Goal: Use online tool/utility

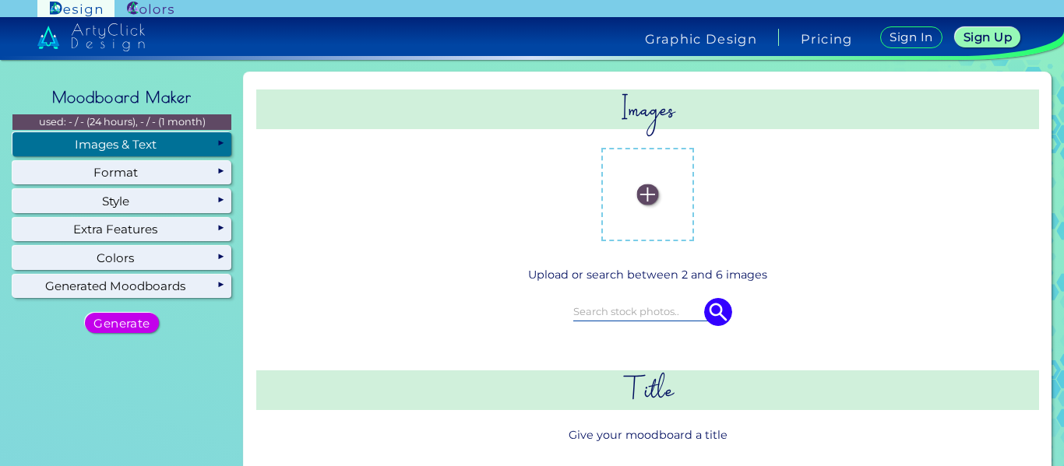
click at [647, 207] on label at bounding box center [648, 195] width 78 height 78
click at [0, 0] on input "file" at bounding box center [0, 0] width 0 height 0
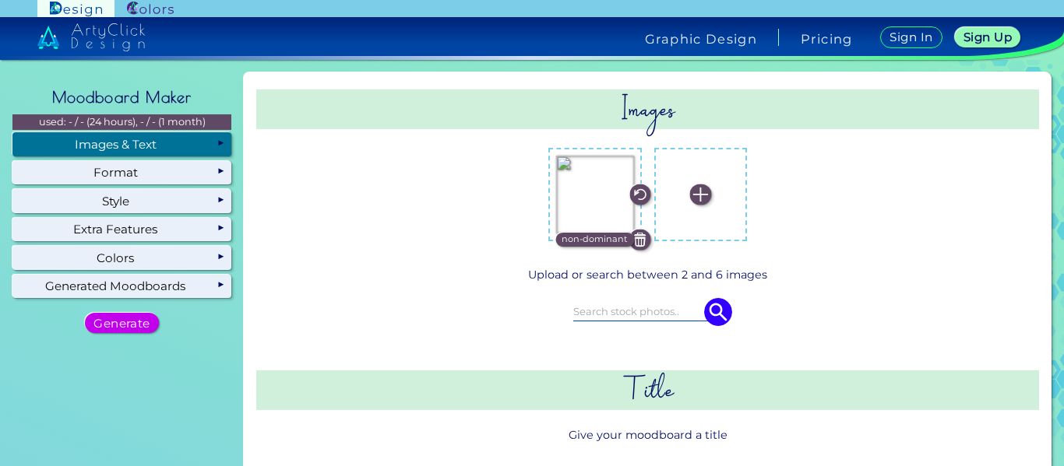
click at [582, 235] on p "non-dominant" at bounding box center [594, 240] width 66 height 14
click at [582, 235] on p "dominant" at bounding box center [594, 240] width 45 height 14
click at [494, 195] on div "non-dominant non-dominant non-dominant" at bounding box center [647, 194] width 705 height 118
click at [690, 202] on img at bounding box center [700, 195] width 21 height 21
click at [0, 0] on input "file" at bounding box center [0, 0] width 0 height 0
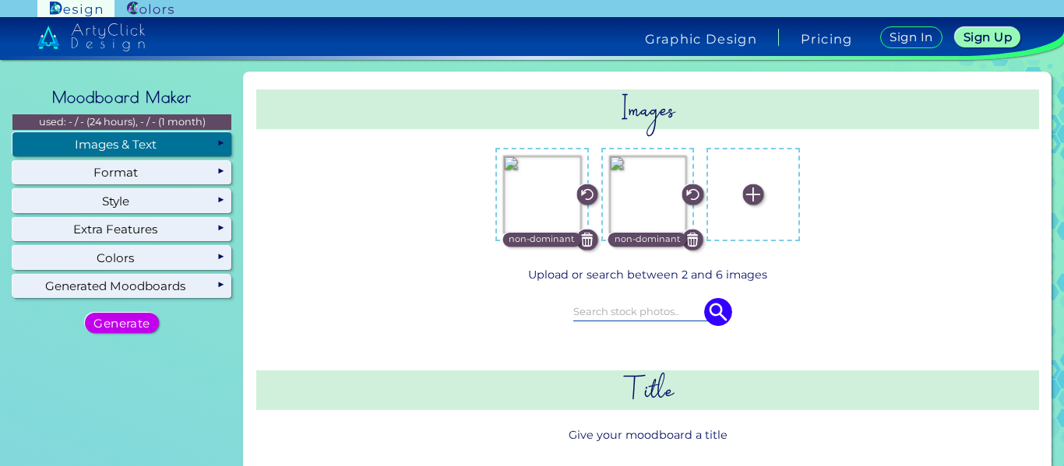
click at [743, 199] on img at bounding box center [753, 195] width 21 height 21
click at [0, 0] on input "file" at bounding box center [0, 0] width 0 height 0
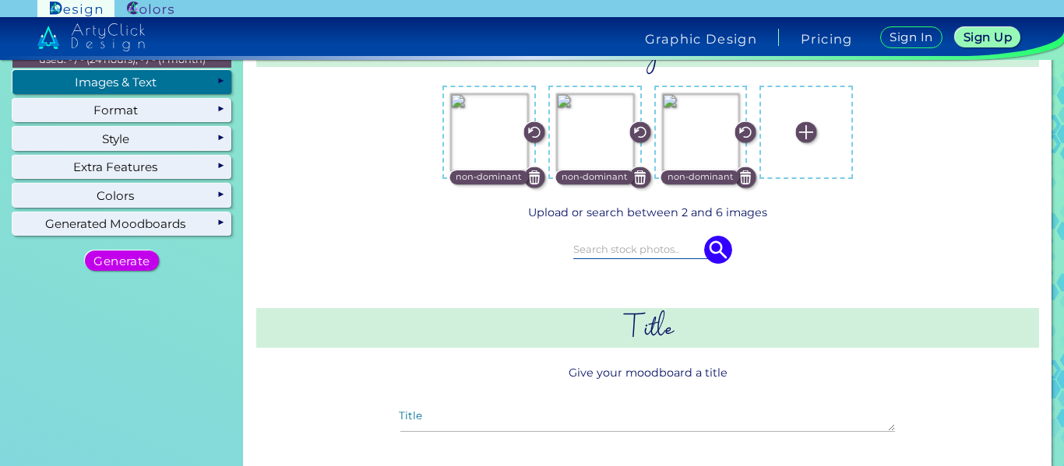
scroll to position [66, 0]
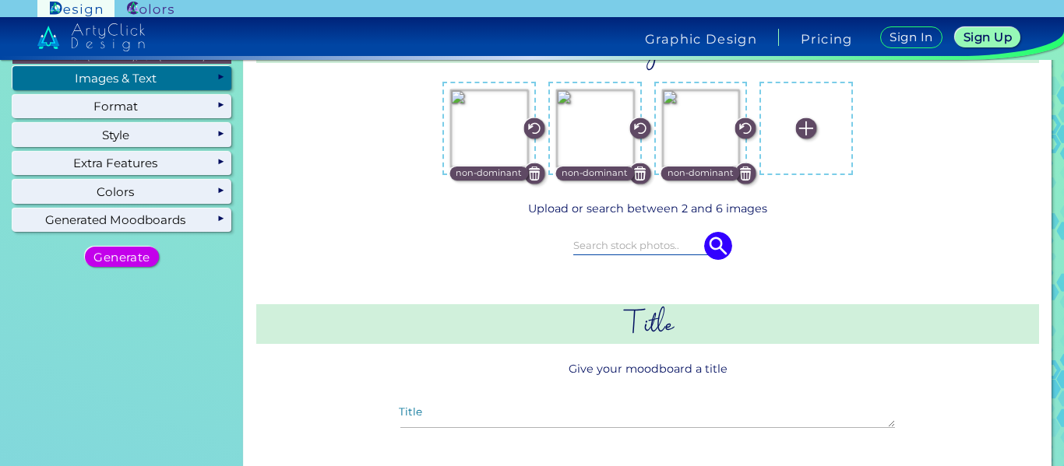
click at [805, 130] on img at bounding box center [806, 128] width 21 height 21
click at [0, 0] on input "file" at bounding box center [0, 0] width 0 height 0
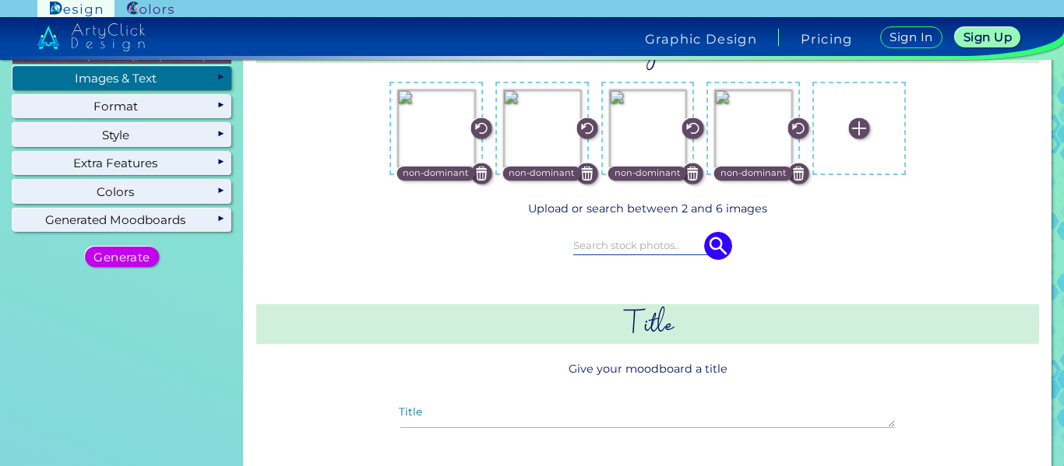
click at [860, 130] on img at bounding box center [858, 128] width 21 height 21
click at [0, 0] on input "file" at bounding box center [0, 0] width 0 height 0
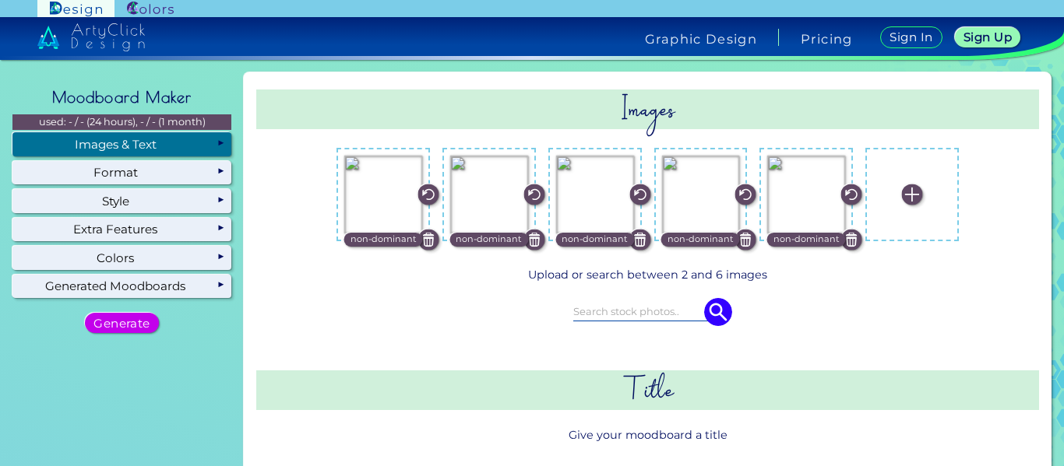
scroll to position [44, 0]
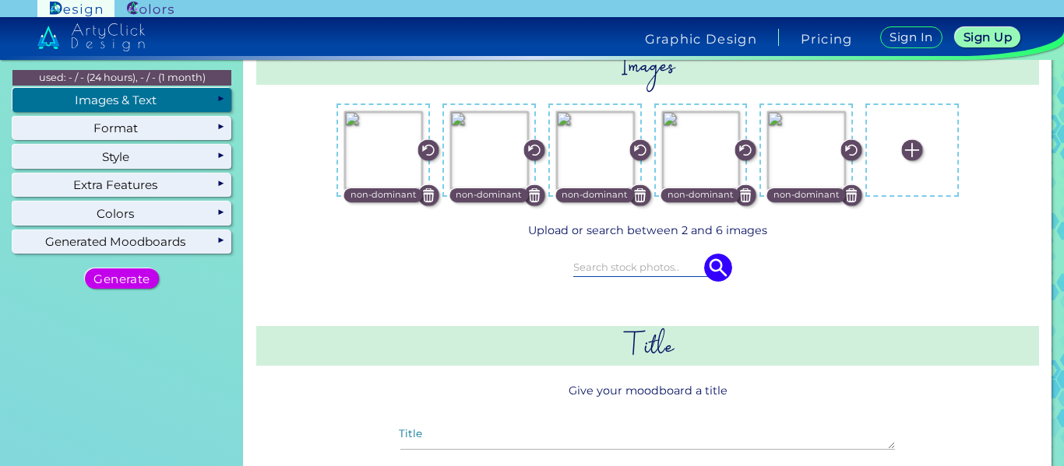
click at [905, 140] on img at bounding box center [911, 150] width 21 height 21
click at [0, 0] on input "file" at bounding box center [0, 0] width 0 height 0
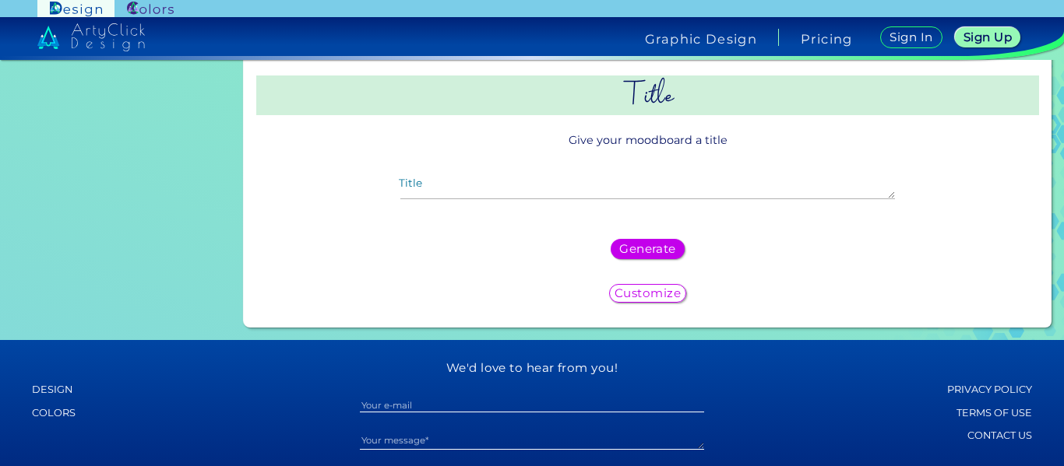
scroll to position [318, 0]
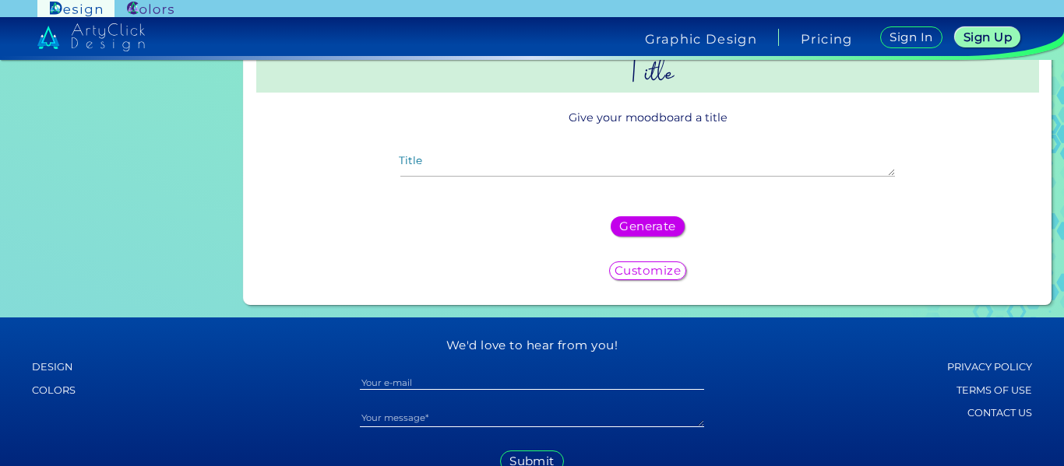
click at [424, 155] on div "Title" at bounding box center [647, 169] width 519 height 46
click at [424, 166] on textarea "Title" at bounding box center [647, 167] width 494 height 19
type textarea "top"
click at [371, 218] on div "Generate" at bounding box center [647, 226] width 770 height 33
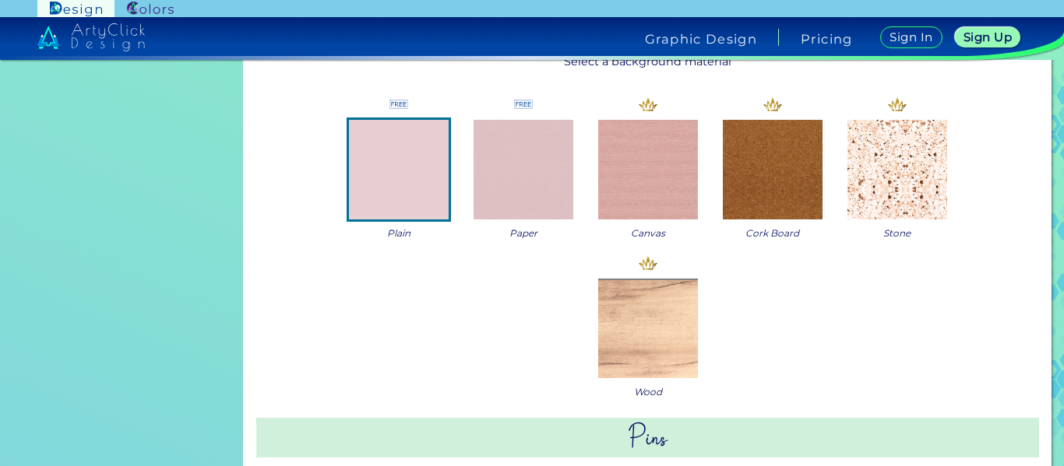
scroll to position [357, 0]
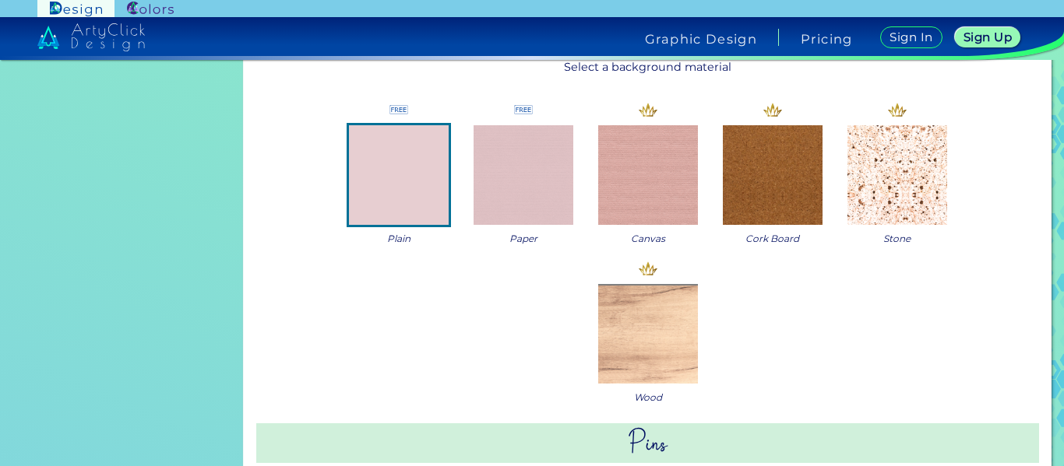
click at [501, 195] on img at bounding box center [523, 175] width 100 height 100
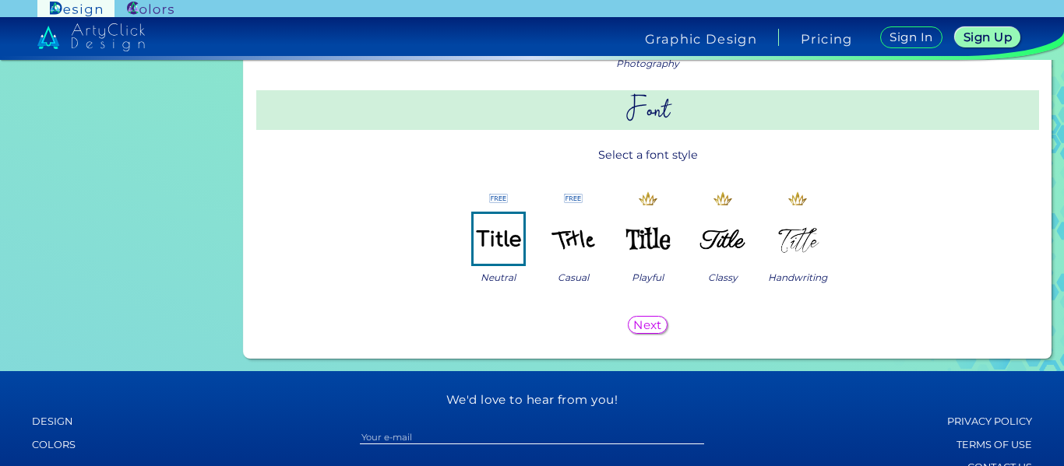
scroll to position [1365, 0]
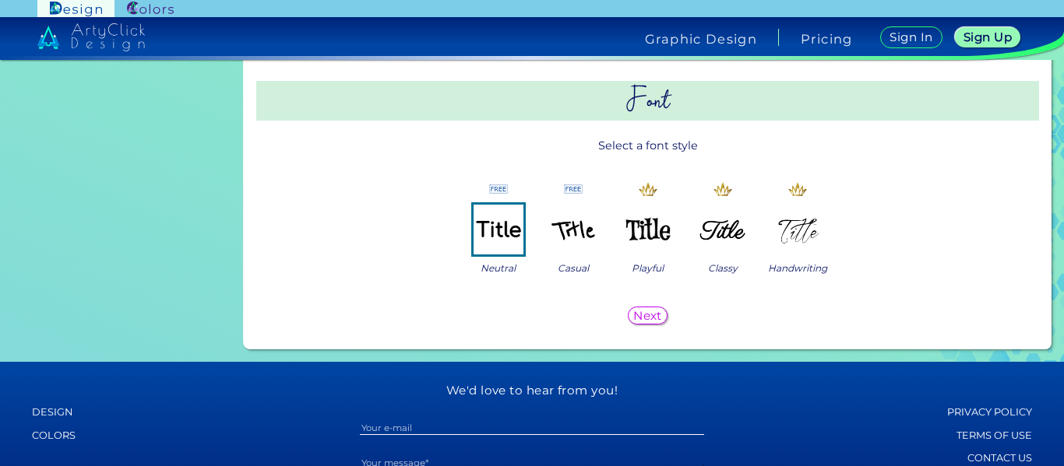
click at [573, 226] on img at bounding box center [573, 230] width 50 height 50
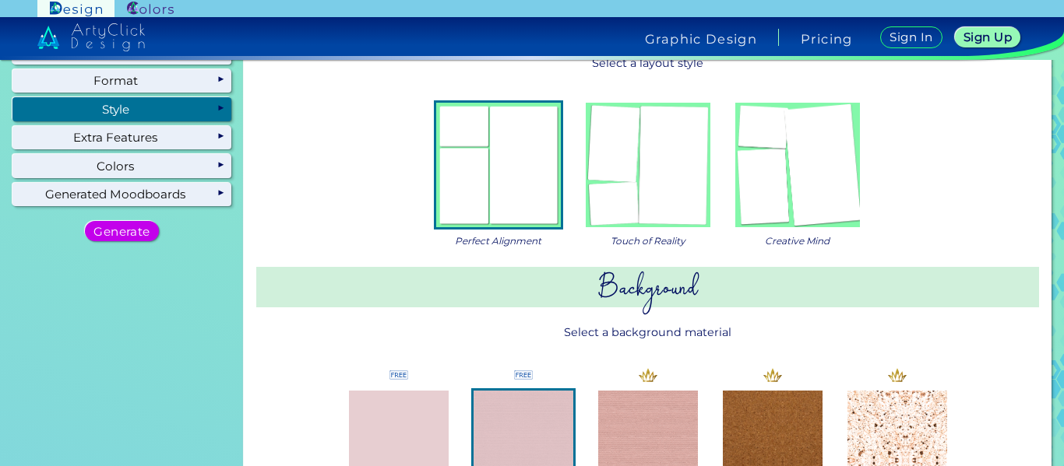
scroll to position [0, 0]
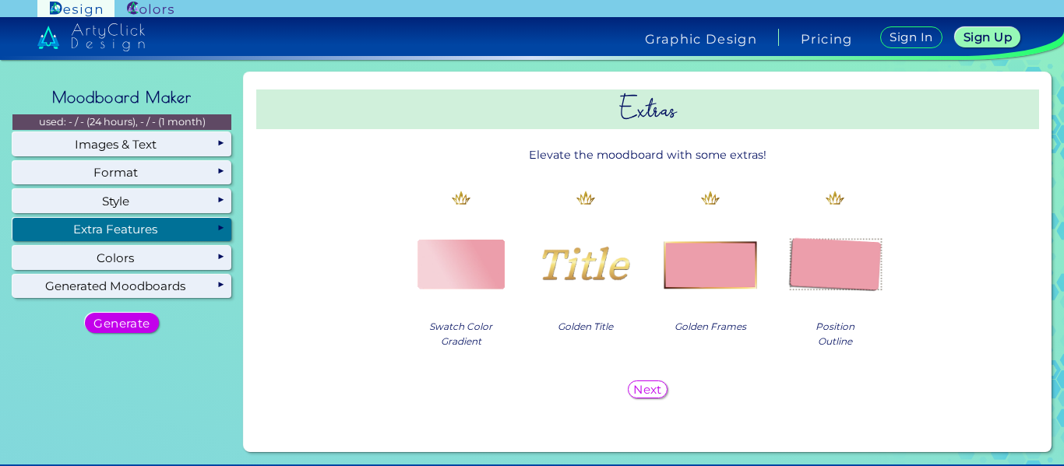
click at [192, 235] on div "Extra Features" at bounding box center [121, 229] width 219 height 23
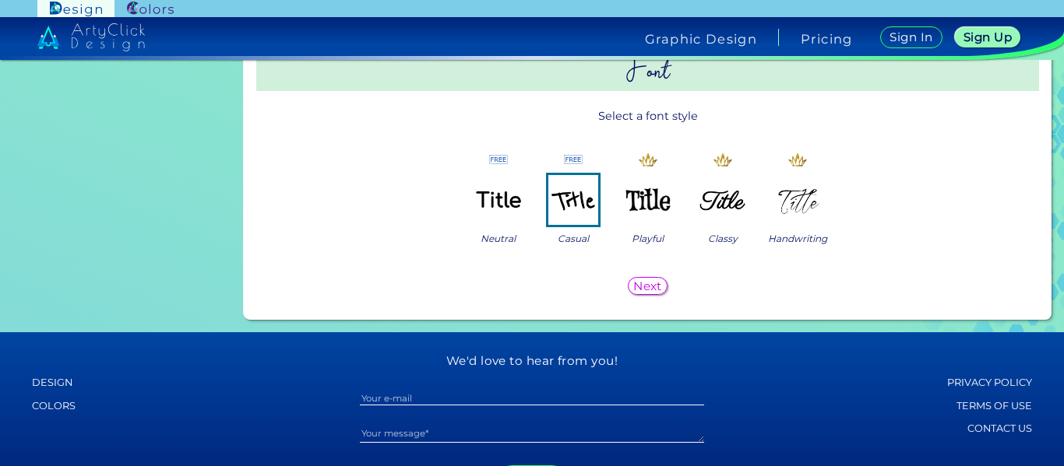
scroll to position [1402, 0]
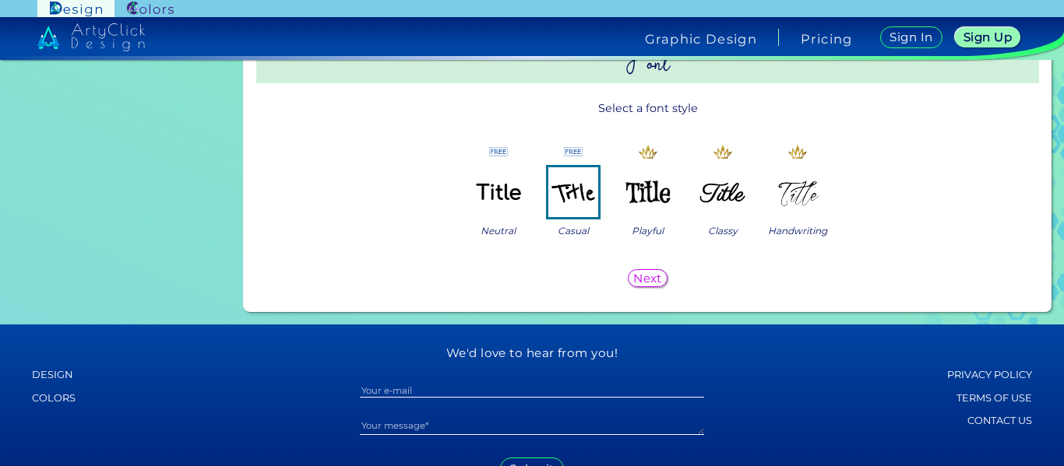
click at [656, 274] on h5 "Next" at bounding box center [648, 278] width 26 height 11
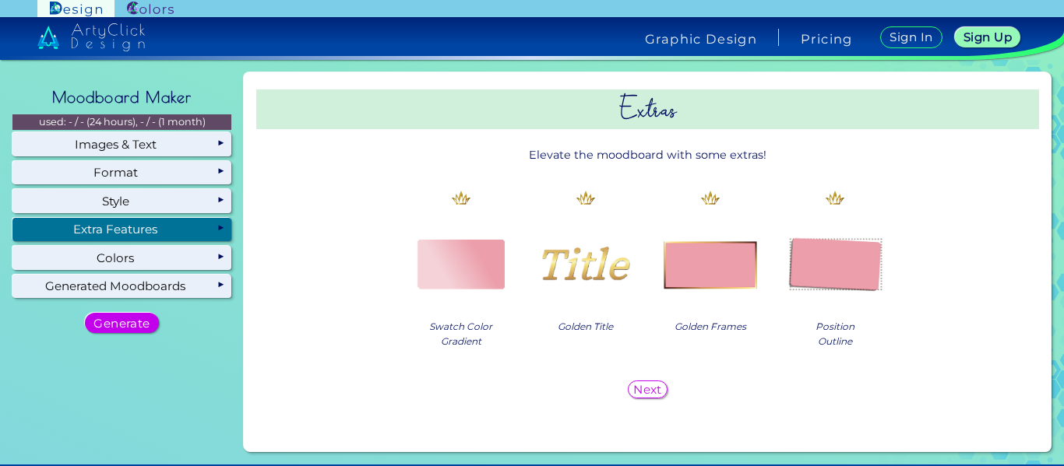
click at [635, 386] on h5 "Next" at bounding box center [648, 389] width 26 height 11
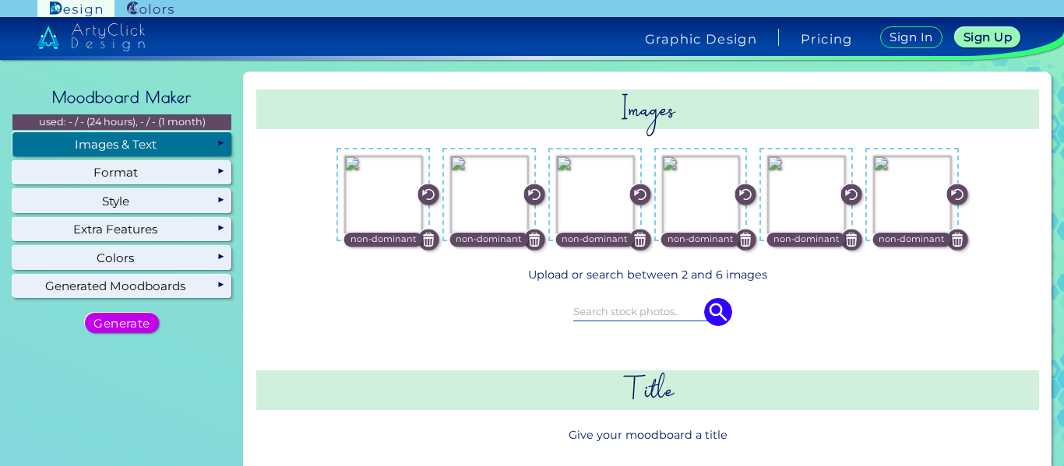
click at [208, 136] on div "Images & Text" at bounding box center [121, 143] width 219 height 23
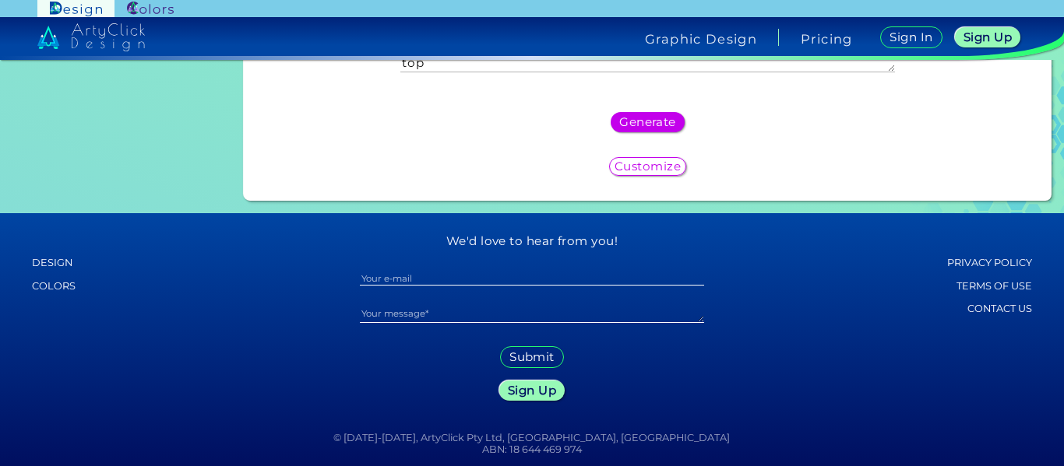
scroll to position [376, 0]
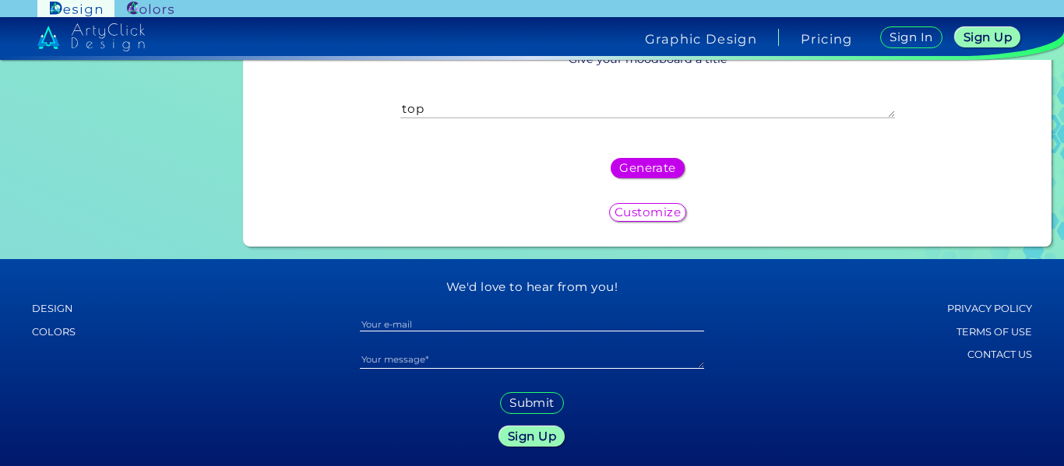
click at [643, 211] on h5 "Customize" at bounding box center [648, 212] width 60 height 11
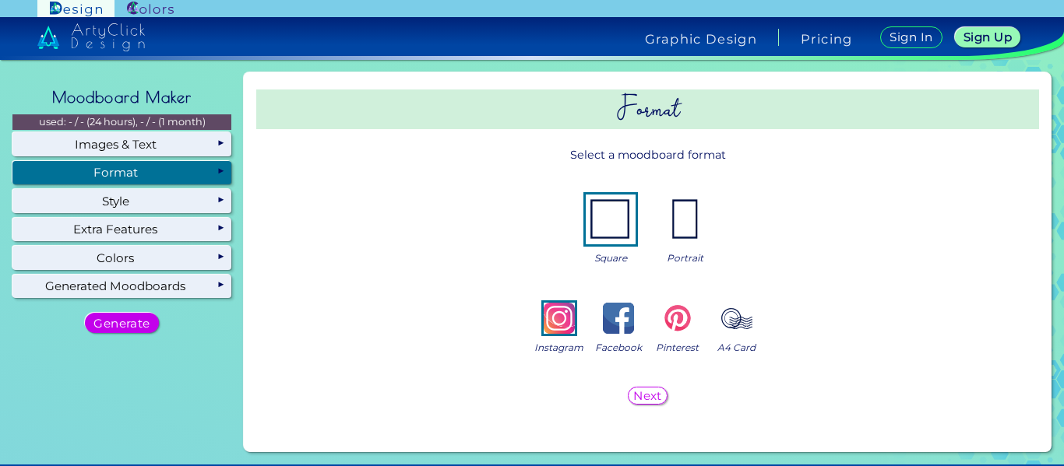
click at [635, 396] on h5 "Next" at bounding box center [648, 395] width 26 height 11
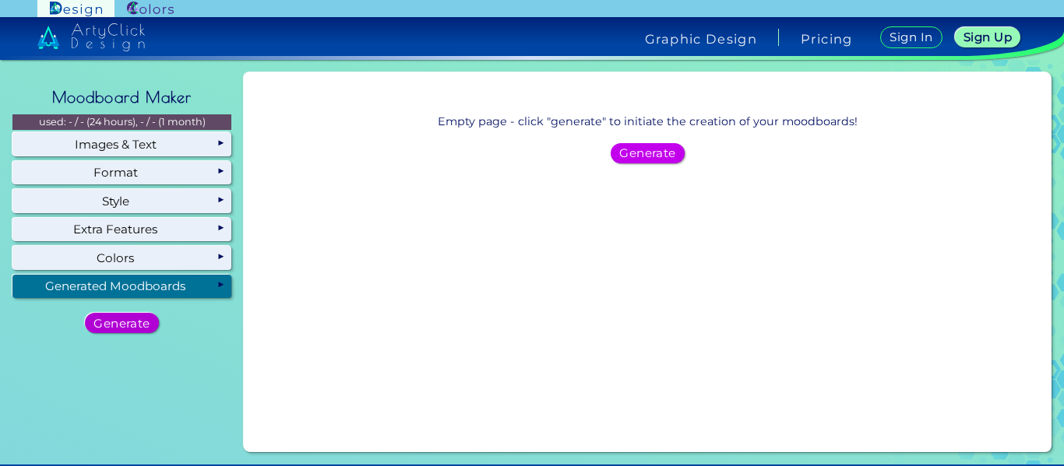
click at [114, 326] on h5 "Generate" at bounding box center [122, 323] width 51 height 11
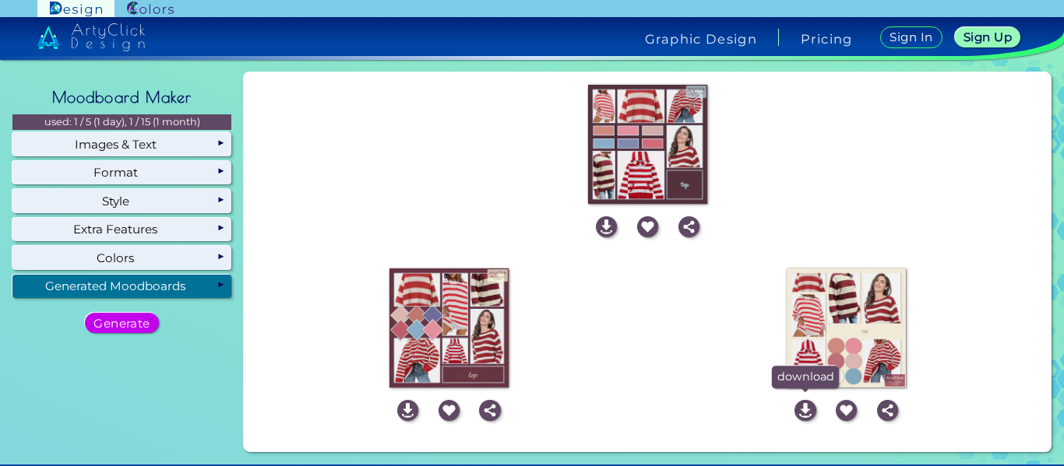
click at [796, 409] on img at bounding box center [804, 410] width 21 height 21
